Goal: Check status: Check status

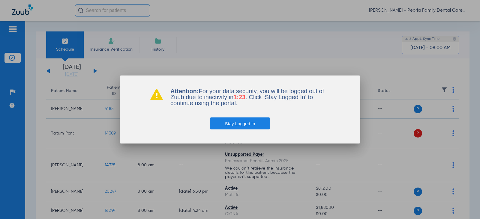
click at [257, 122] on button "Stay Logged In" at bounding box center [240, 123] width 60 height 12
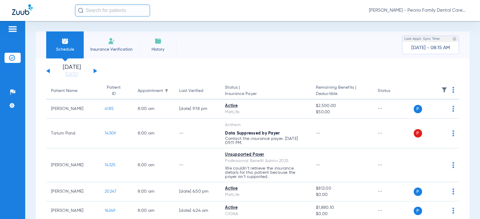
click at [114, 44] on img at bounding box center [111, 40] width 7 height 7
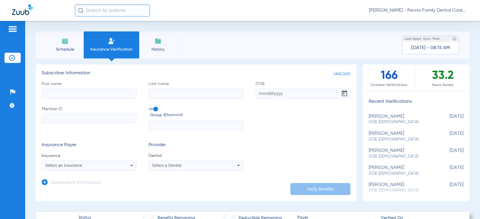
click at [53, 96] on input "First name" at bounding box center [89, 93] width 95 height 10
type input "calista"
click at [193, 45] on div "Schedule Insurance Verification History Last Appt. Sync Time: [DATE] - 08:15 AM" at bounding box center [252, 44] width 433 height 27
click at [64, 52] on li "Schedule" at bounding box center [64, 44] width 37 height 27
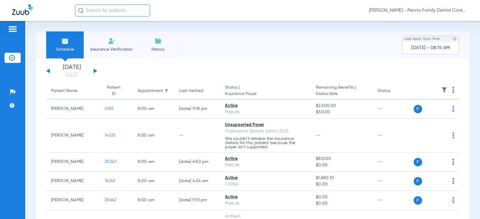
click at [117, 46] on span "Insurance Verification" at bounding box center [111, 49] width 46 height 6
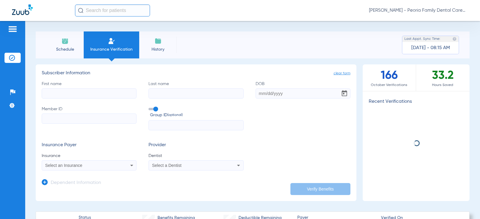
click at [91, 92] on input "First name" at bounding box center [89, 93] width 95 height 10
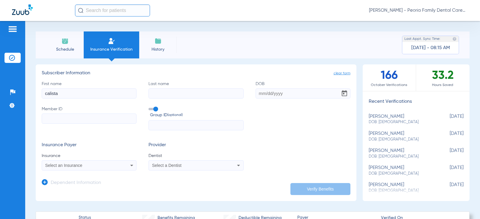
type input "calista"
click at [208, 88] on label "Last name" at bounding box center [195, 90] width 95 height 18
click at [208, 88] on input "Last name" at bounding box center [195, 93] width 95 height 10
type input "[PERSON_NAME]"
click at [257, 93] on input "DOB" at bounding box center [302, 93] width 95 height 10
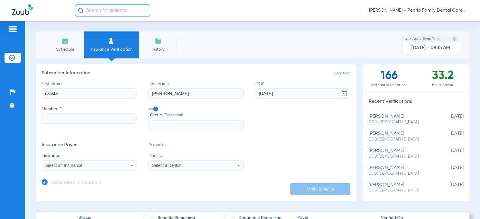
type input "[DATE]"
click at [106, 118] on input "Member ID" at bounding box center [89, 119] width 95 height 10
type input "U97423591"
click at [178, 126] on input "text" at bounding box center [195, 125] width 95 height 10
type input "0655272"
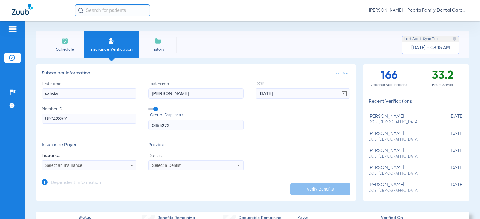
click at [106, 166] on div "Select an Insurance" at bounding box center [80, 165] width 70 height 4
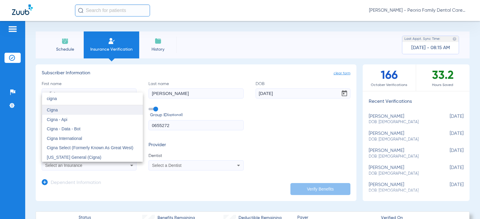
type input "cigna"
click at [49, 110] on span "Cigna" at bounding box center [52, 110] width 11 height 5
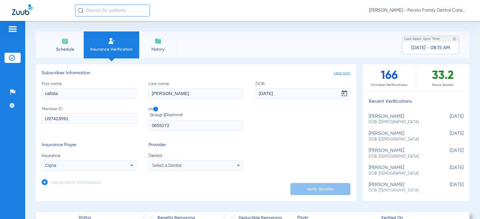
click at [174, 164] on span "Select a Dentist" at bounding box center [166, 165] width 29 height 5
type input "bela"
click at [176, 158] on span "[PERSON_NAME] 1790912046" at bounding box center [182, 157] width 58 height 4
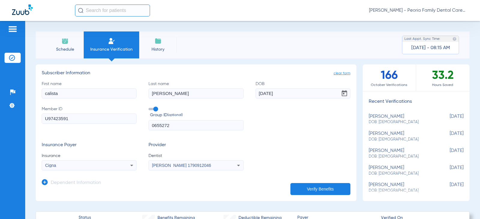
click at [302, 189] on button "Verify Benefits" at bounding box center [320, 189] width 60 height 12
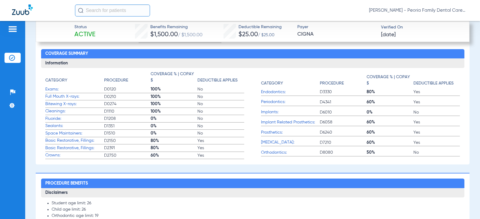
scroll to position [358, 0]
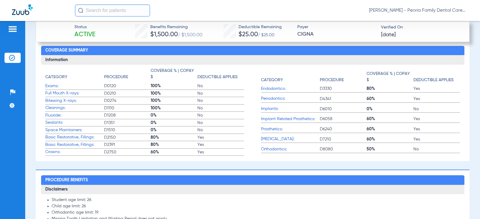
click at [265, 200] on div "Student age limit: 26 Child age limit: 26 Orthodontic age limit: 19 Missing Too…" at bounding box center [252, 211] width 423 height 34
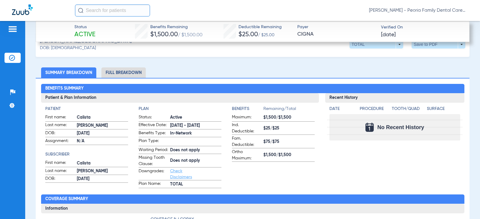
scroll to position [208, 0]
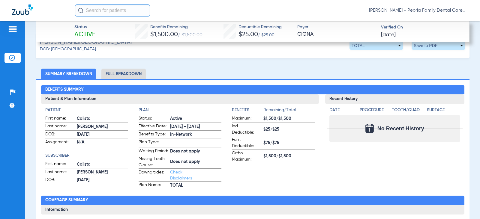
click at [131, 73] on li "Full Breakdown" at bounding box center [123, 74] width 44 height 10
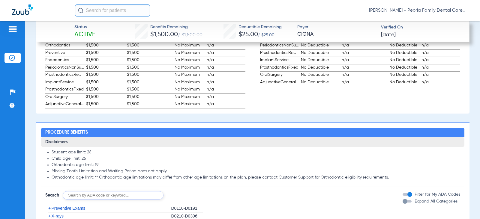
scroll to position [658, 0]
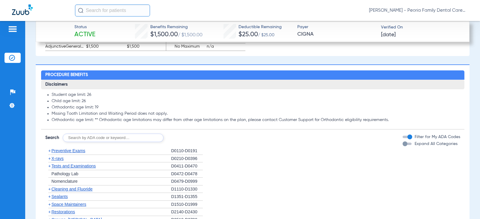
click at [138, 142] on input "text" at bounding box center [113, 138] width 101 height 8
type input "d4910"
click button "Search" at bounding box center [186, 138] width 24 height 8
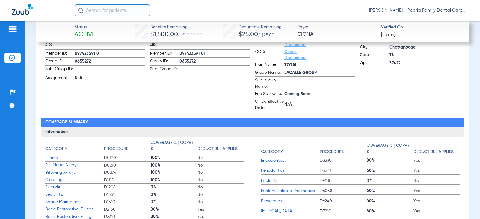
scroll to position [439, 0]
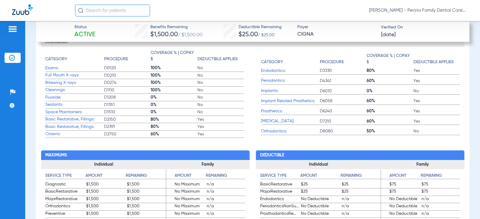
click at [153, 108] on span "0%" at bounding box center [173, 105] width 47 height 6
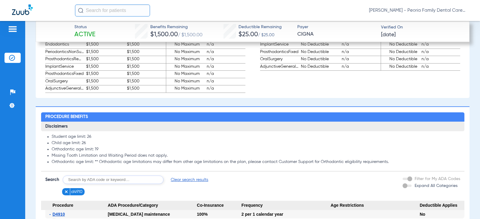
scroll to position [679, 0]
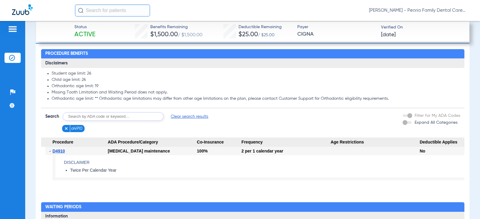
click at [96, 120] on input "text" at bounding box center [113, 116] width 101 height 8
type input "d1351"
click button "Search" at bounding box center [186, 116] width 24 height 8
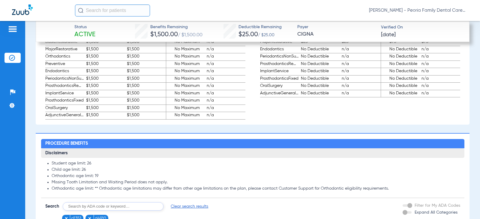
scroll to position [709, 0]
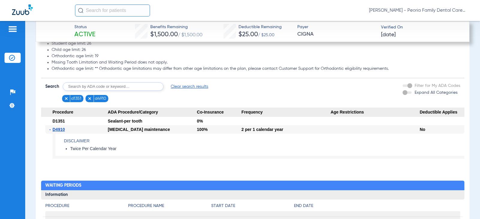
click at [129, 91] on input "text" at bounding box center [113, 86] width 101 height 8
type input "d7140"
click button "Search" at bounding box center [186, 86] width 24 height 8
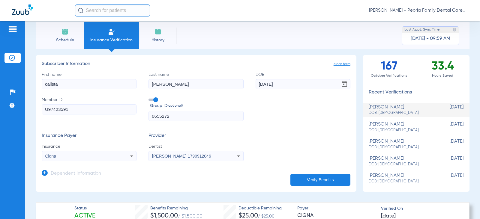
scroll to position [0, 0]
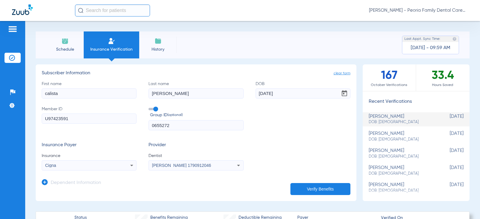
click at [65, 48] on span "Schedule" at bounding box center [65, 49] width 28 height 6
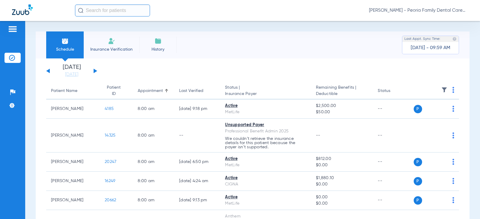
click at [95, 73] on div "[DATE] [DATE] [DATE] [DATE] [DATE] [DATE] [DATE] [DATE] [DATE] [DATE] [DATE] [D…" at bounding box center [71, 70] width 51 height 13
click at [95, 72] on button at bounding box center [96, 71] width 4 height 4
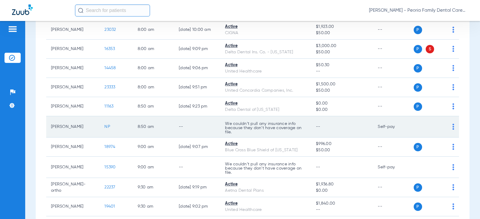
scroll to position [120, 0]
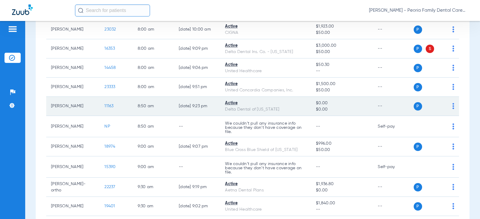
click at [266, 106] on div "Delta Dental of [US_STATE]" at bounding box center [265, 109] width 81 height 6
click at [318, 108] on span "$0.00" at bounding box center [342, 109] width 52 height 6
click at [109, 106] on span "11163" at bounding box center [108, 106] width 9 height 4
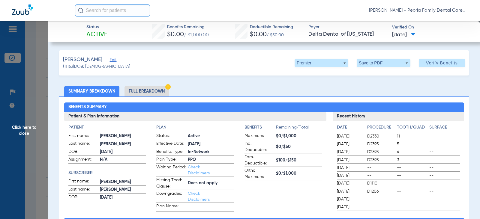
click at [286, 137] on span "$0/$1,000" at bounding box center [299, 136] width 46 height 6
click at [27, 130] on span "Click here to close" at bounding box center [24, 130] width 48 height 219
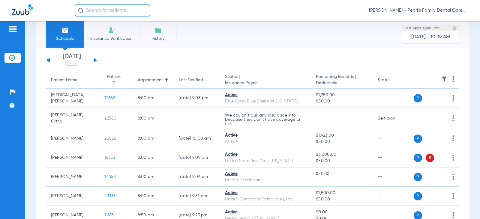
scroll to position [0, 0]
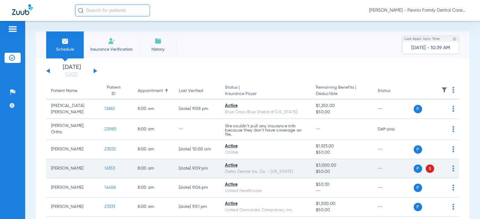
click at [292, 169] on div "Delta Dental Ins. Co. - [US_STATE]" at bounding box center [265, 172] width 81 height 6
click at [108, 169] on span "16353" at bounding box center [109, 168] width 10 height 4
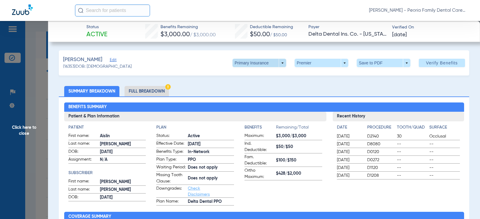
click at [265, 63] on span at bounding box center [259, 63] width 54 height 8
click at [257, 86] on span "Secondary Insurance" at bounding box center [253, 87] width 40 height 4
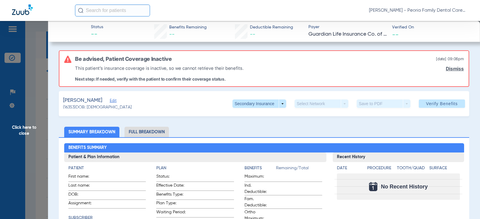
click at [445, 68] on link "Dismiss" at bounding box center [454, 69] width 18 height 6
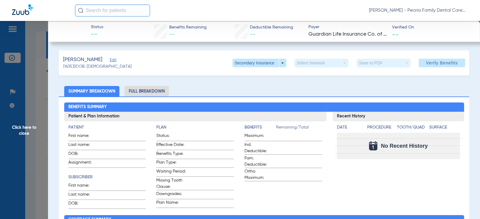
click at [26, 127] on span "Click here to close" at bounding box center [24, 130] width 48 height 219
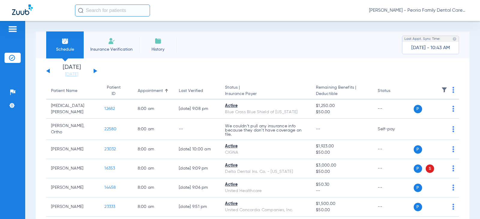
click at [94, 72] on button at bounding box center [96, 71] width 4 height 4
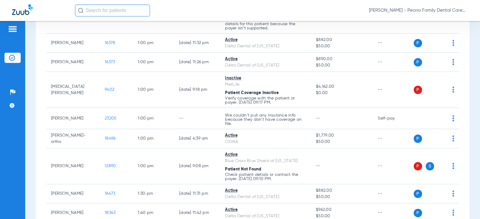
scroll to position [511, 0]
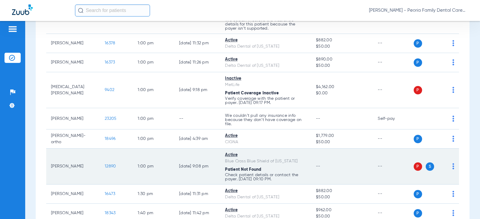
click at [426, 167] on span "S" at bounding box center [429, 166] width 8 height 8
click at [105, 167] on span "12890" at bounding box center [110, 166] width 11 height 4
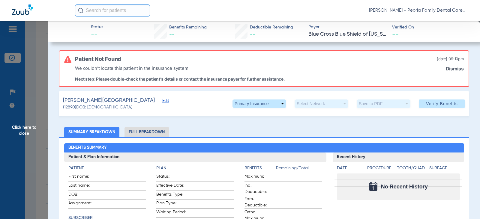
click at [454, 70] on link "Dismiss" at bounding box center [454, 69] width 18 height 6
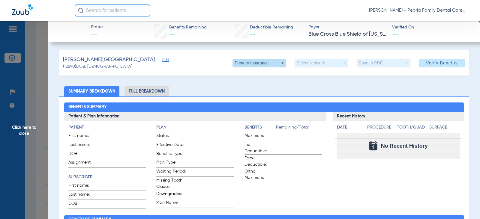
click at [260, 64] on span at bounding box center [259, 63] width 14 height 14
click at [259, 84] on button "Secondary Insurance" at bounding box center [252, 87] width 49 height 12
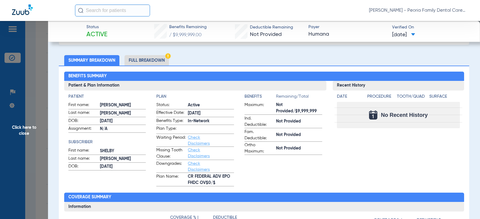
scroll to position [0, 0]
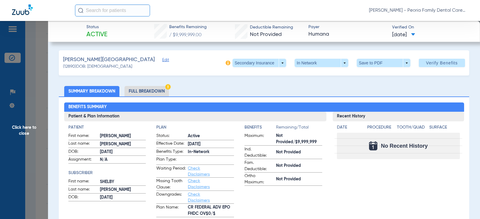
click at [22, 129] on span "Click here to close" at bounding box center [24, 130] width 48 height 219
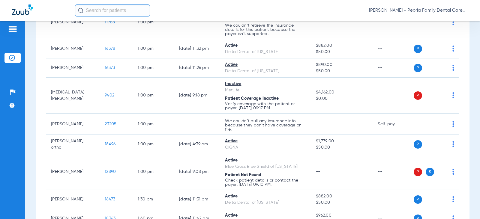
scroll to position [451, 0]
